Goal: Information Seeking & Learning: Learn about a topic

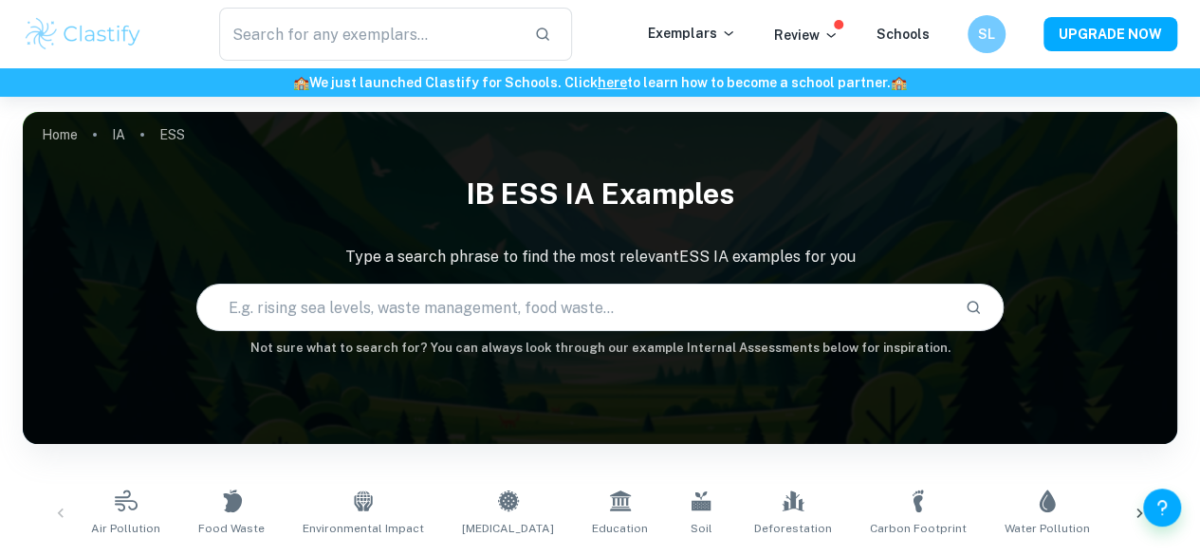
type input "gender"
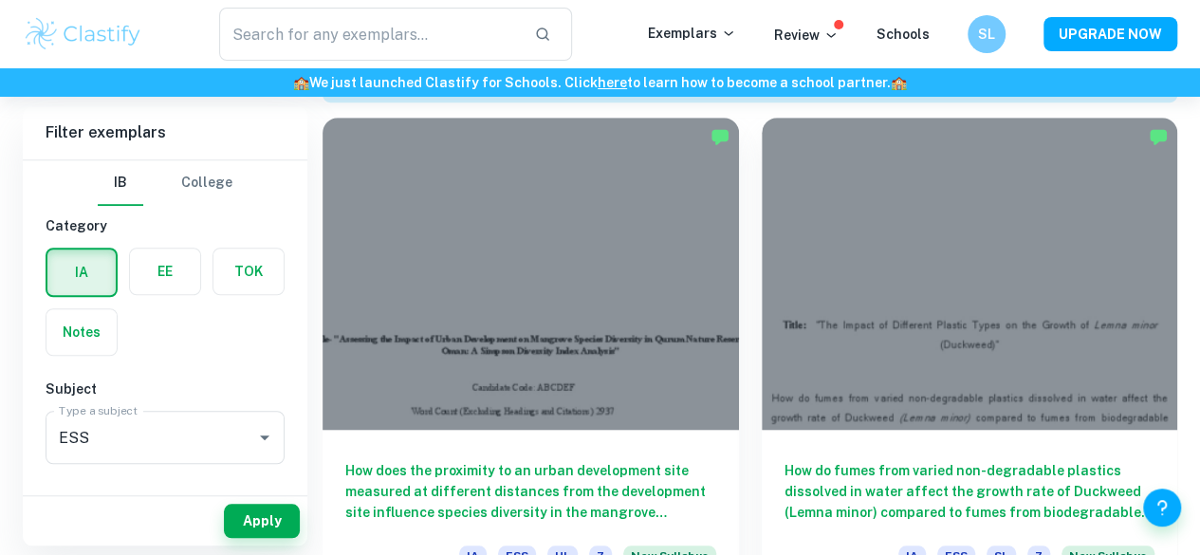
scroll to position [588, 0]
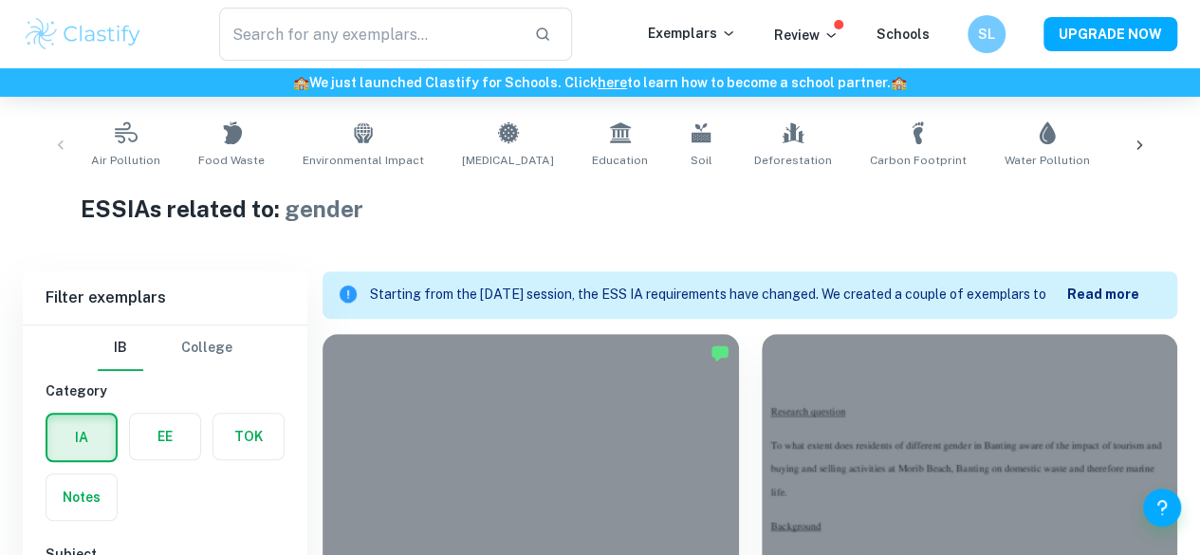
scroll to position [512, 0]
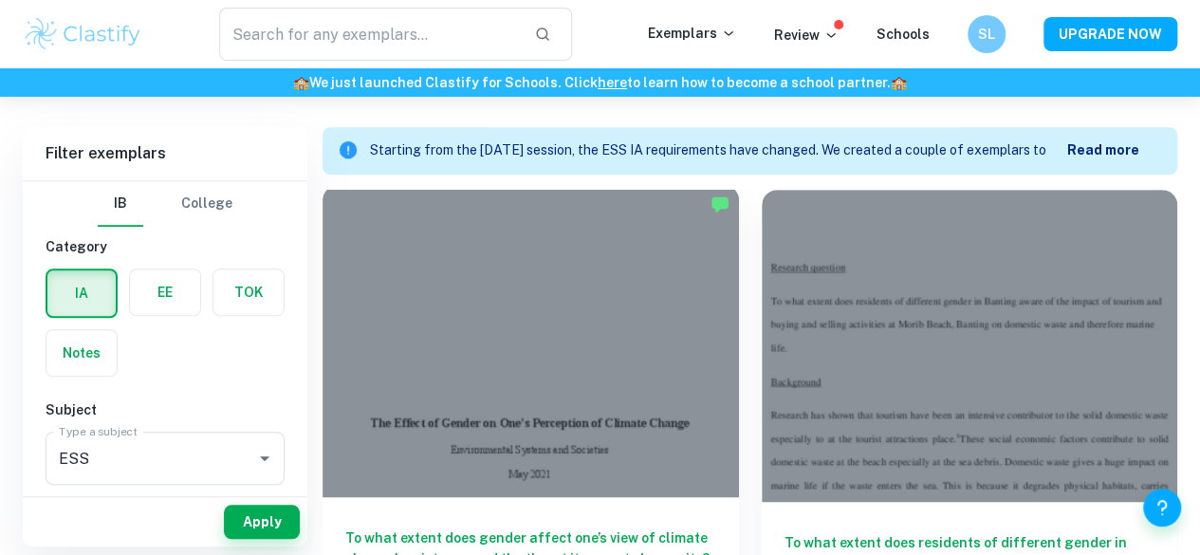
click at [416, 527] on h6 "To what extent does gender affect one’s view of climate change’s existence and …" at bounding box center [530, 558] width 371 height 63
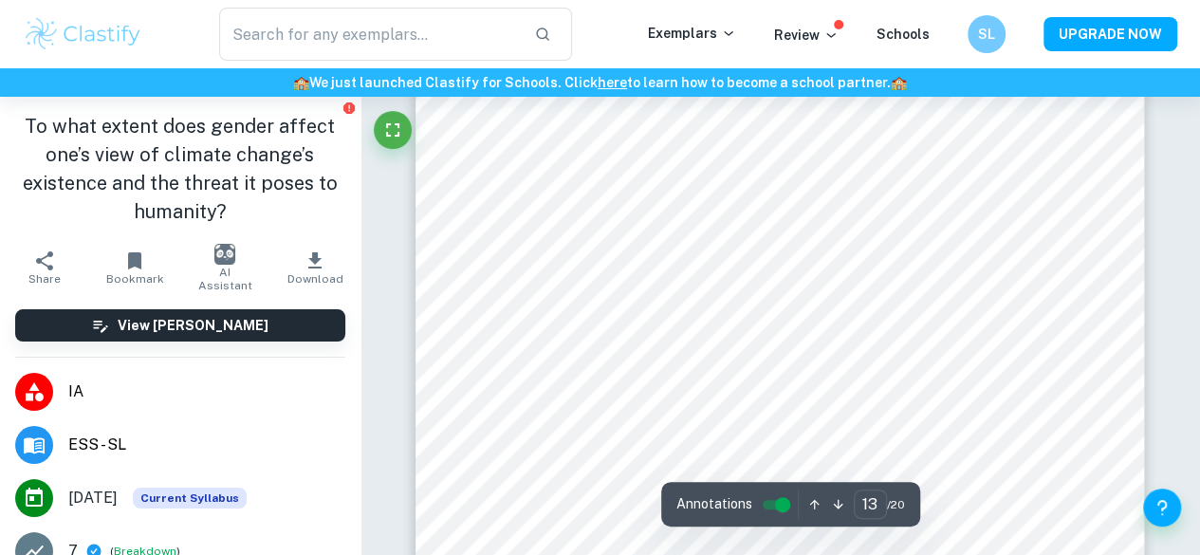
type input "12"
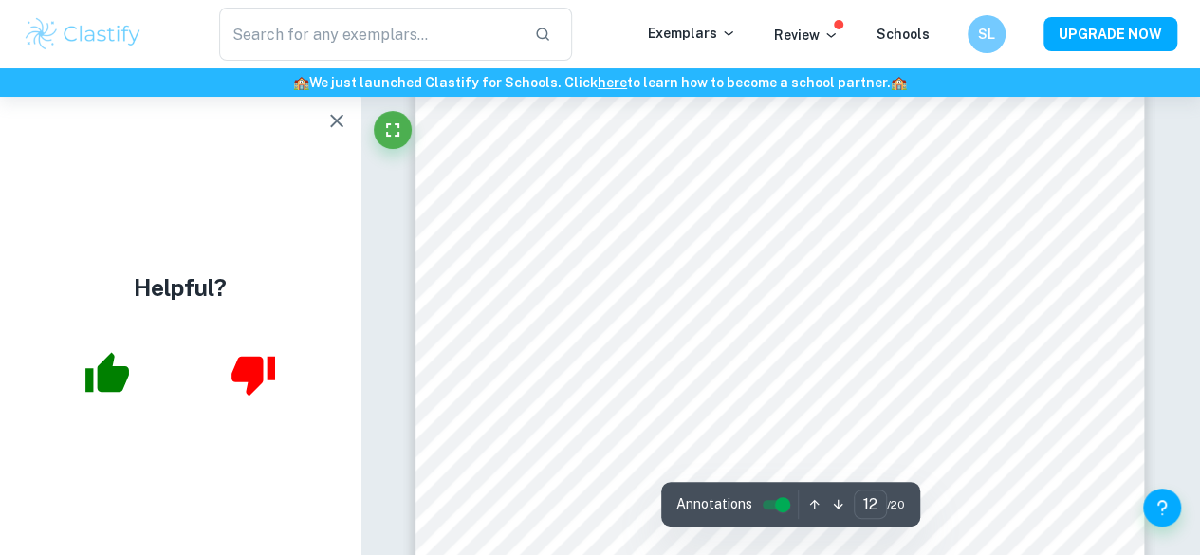
click at [338, 124] on icon "button" at bounding box center [336, 120] width 23 height 23
